Goal: Information Seeking & Learning: Learn about a topic

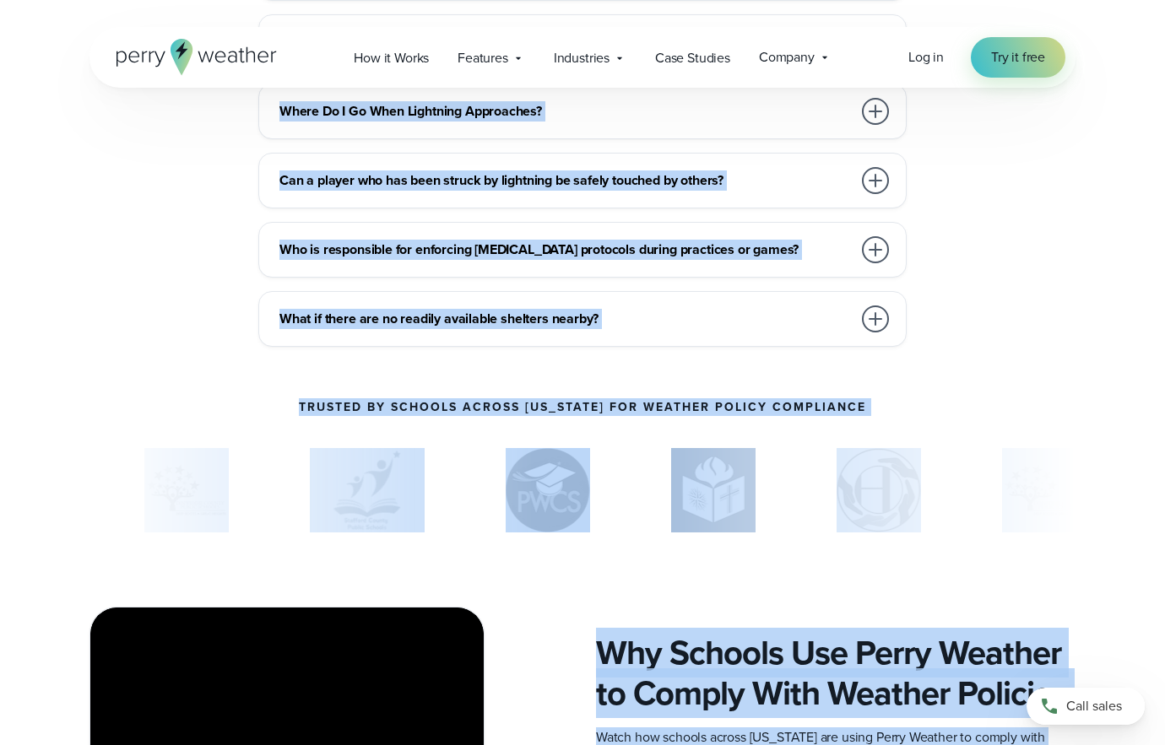
scroll to position [5941, 0]
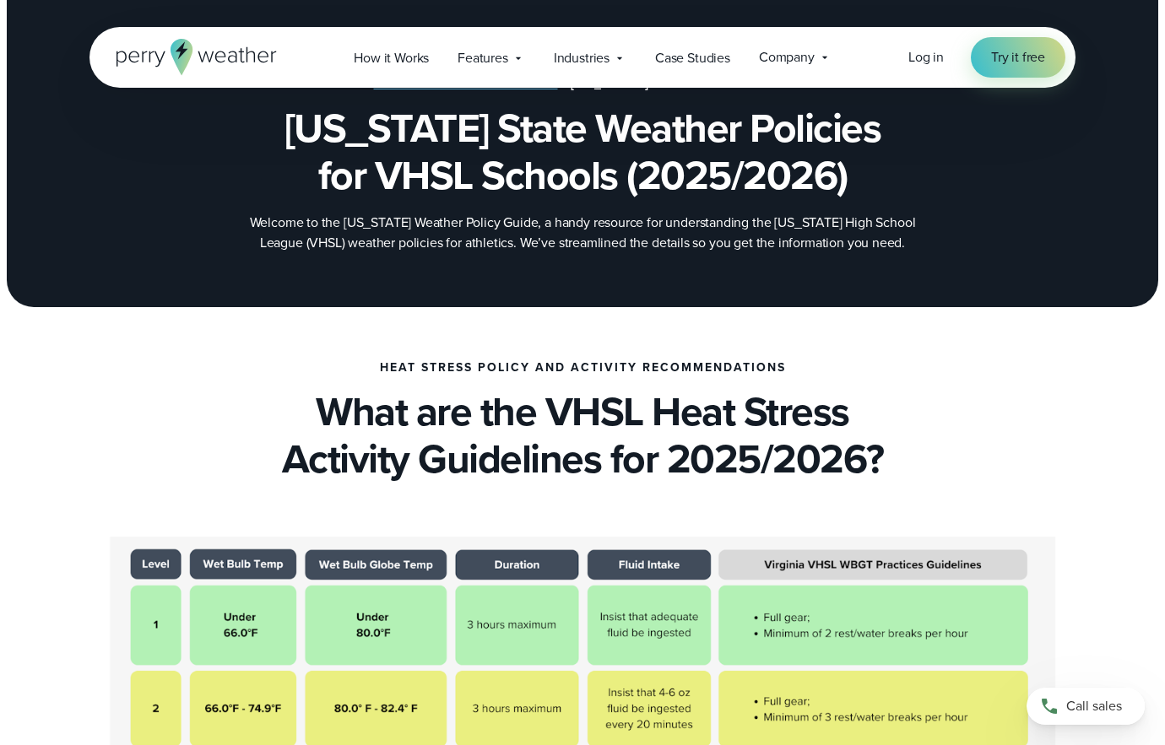
scroll to position [0, 0]
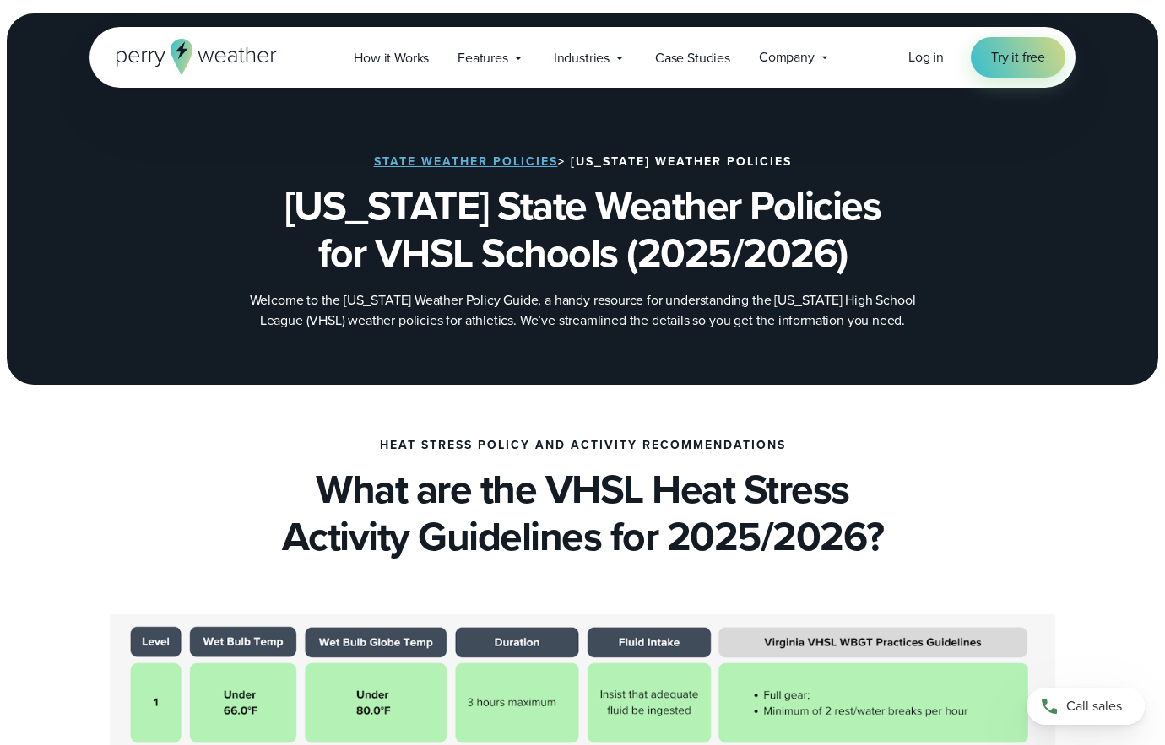
click at [478, 162] on link "State Weather Policies" at bounding box center [466, 162] width 184 height 18
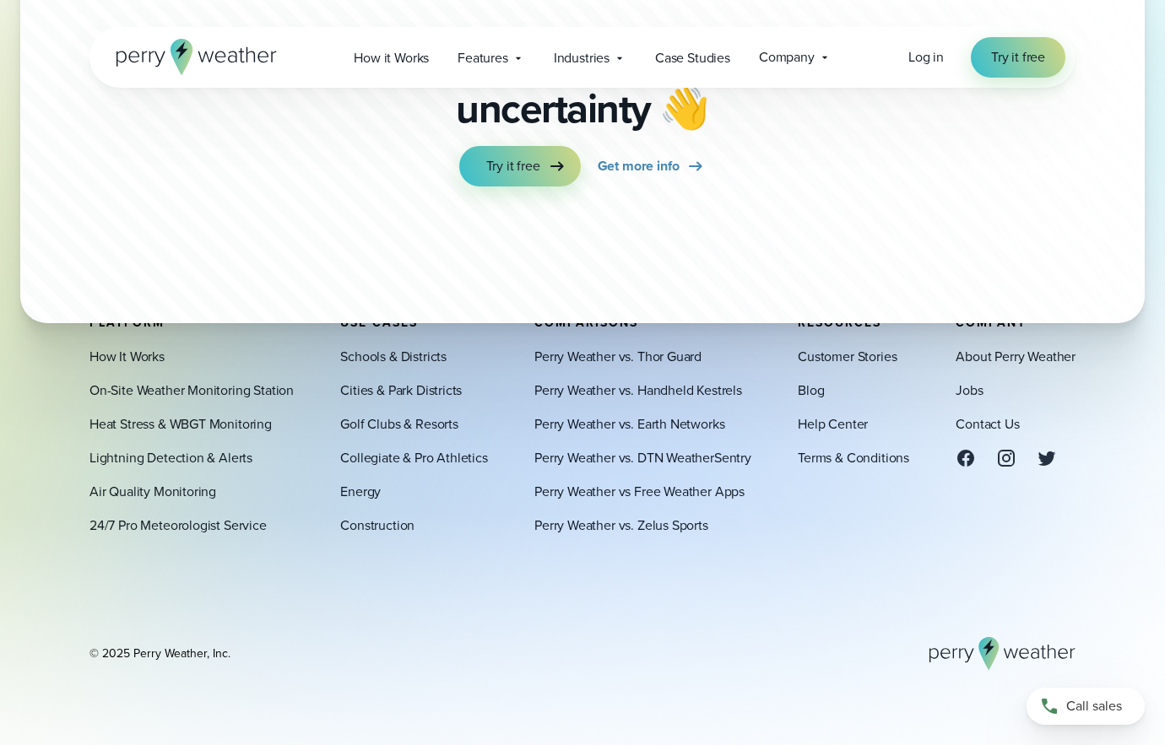
scroll to position [5597, 0]
